Goal: Task Accomplishment & Management: Complete application form

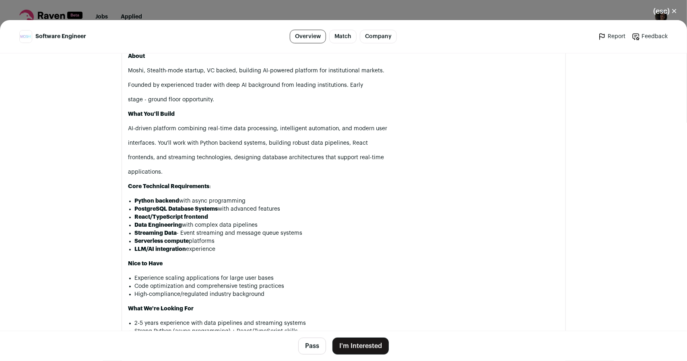
scroll to position [483, 0]
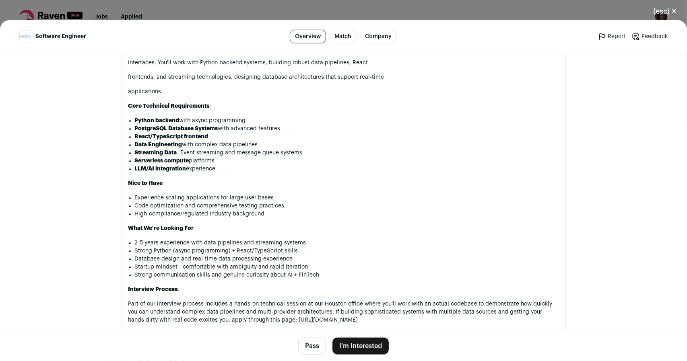
click at [378, 346] on button "I'm Interested" at bounding box center [360, 346] width 56 height 17
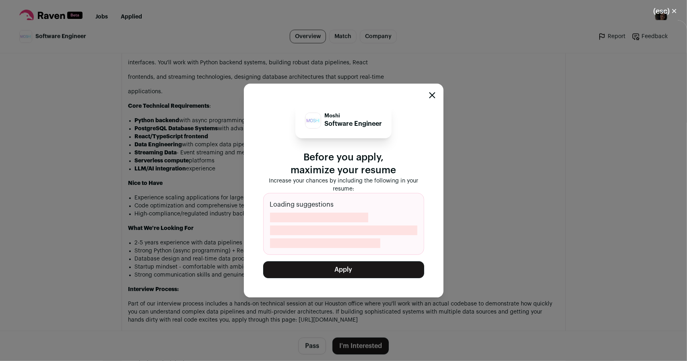
click at [340, 274] on button "Apply" at bounding box center [343, 270] width 161 height 17
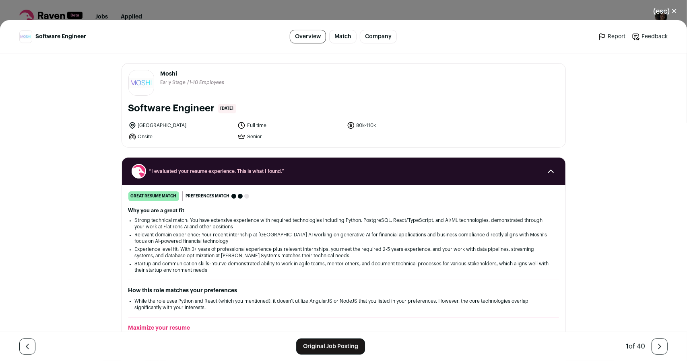
click at [671, 13] on button "(esc) ✕" at bounding box center [664, 11] width 43 height 18
